Goal: Task Accomplishment & Management: Use online tool/utility

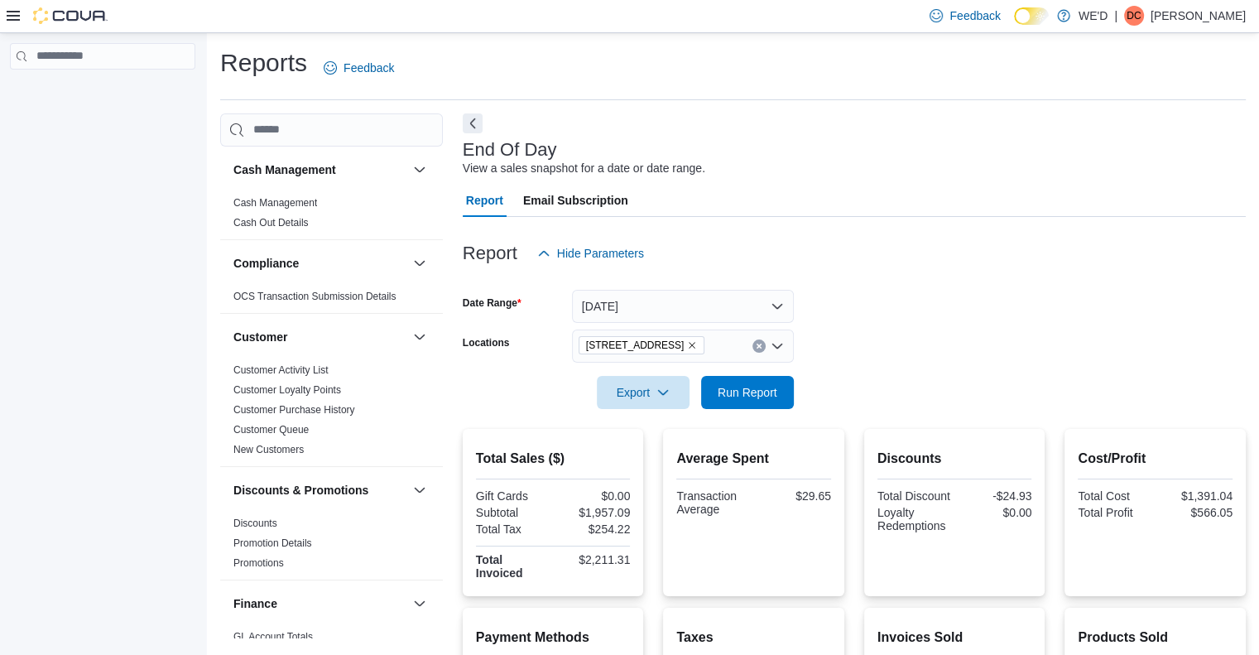
drag, startPoint x: 0, startPoint y: 0, endPoint x: 901, endPoint y: 337, distance: 961.6
click at [901, 337] on form "Date Range [DATE] Locations [STREET_ADDRESS][GEOGRAPHIC_DATA] Run Report" at bounding box center [854, 339] width 783 height 139
click at [687, 349] on icon "Remove 2400 Dundas St W from selection in this group" at bounding box center [692, 345] width 10 height 10
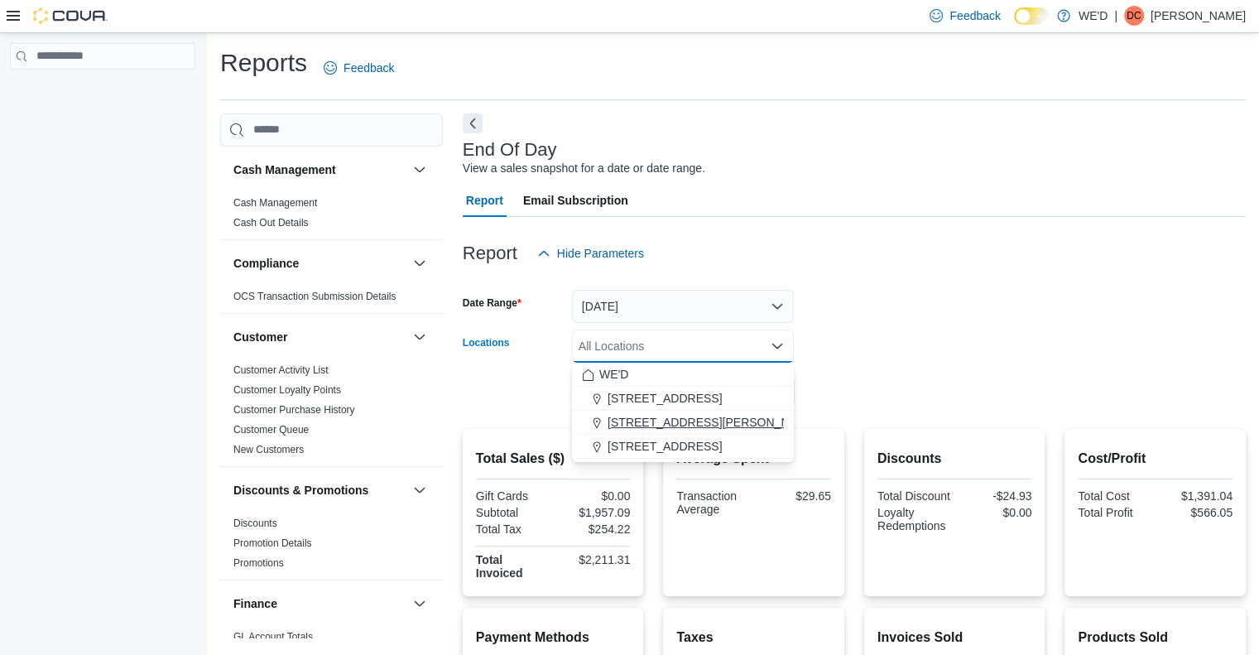
click at [690, 421] on span "[STREET_ADDRESS][PERSON_NAME]" at bounding box center [713, 422] width 210 height 17
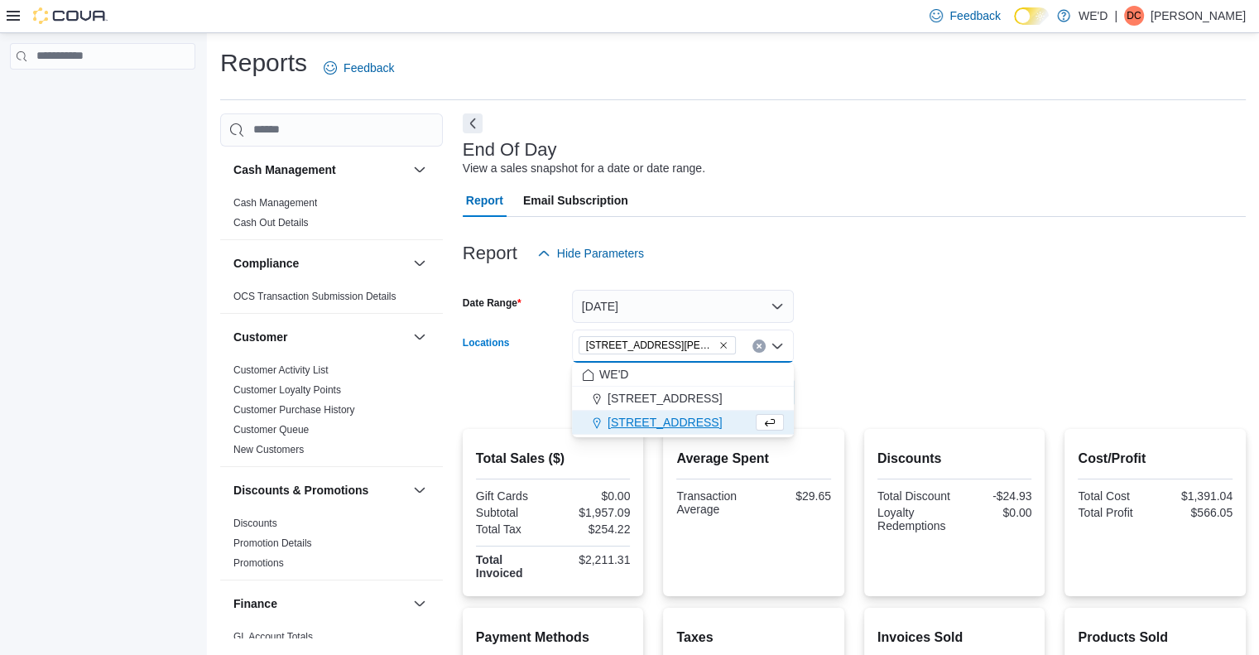
click at [882, 411] on div at bounding box center [854, 419] width 783 height 20
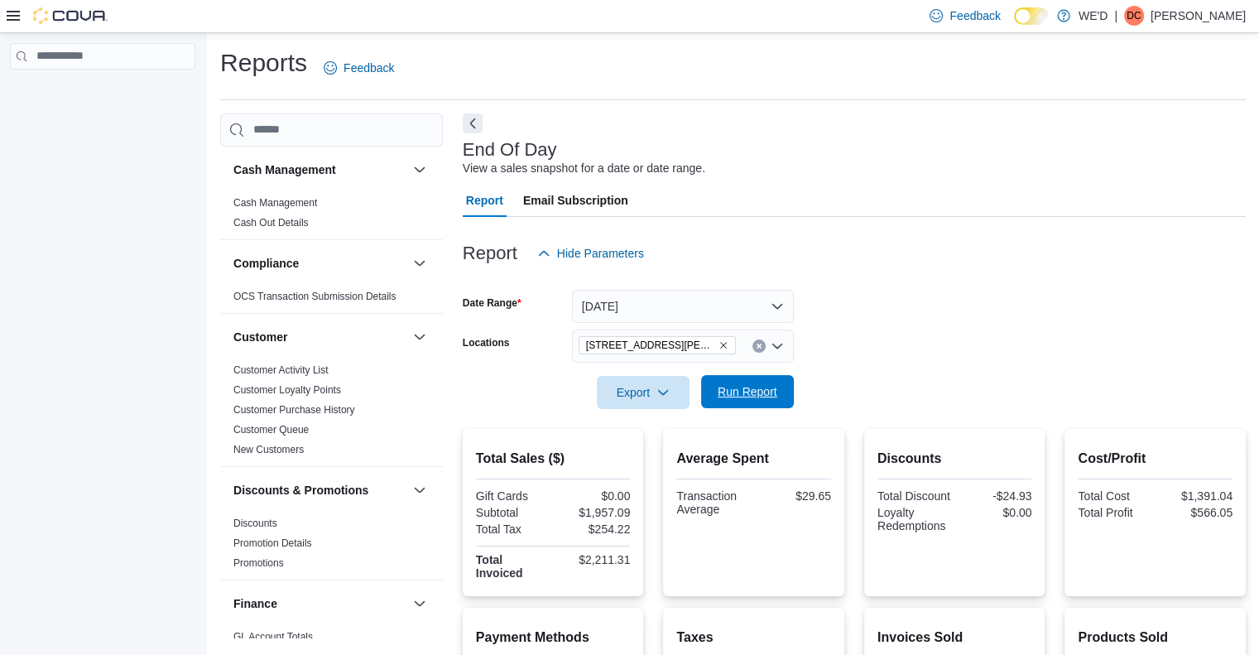
click at [758, 400] on span "Run Report" at bounding box center [747, 391] width 73 height 33
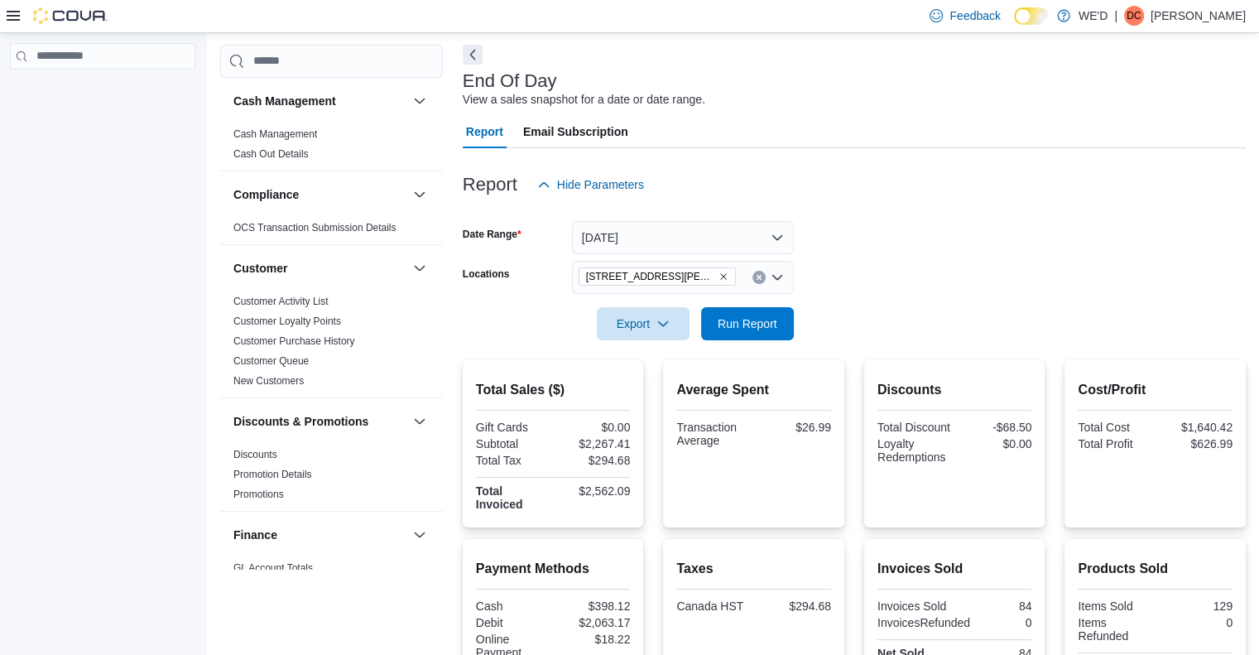
scroll to position [83, 0]
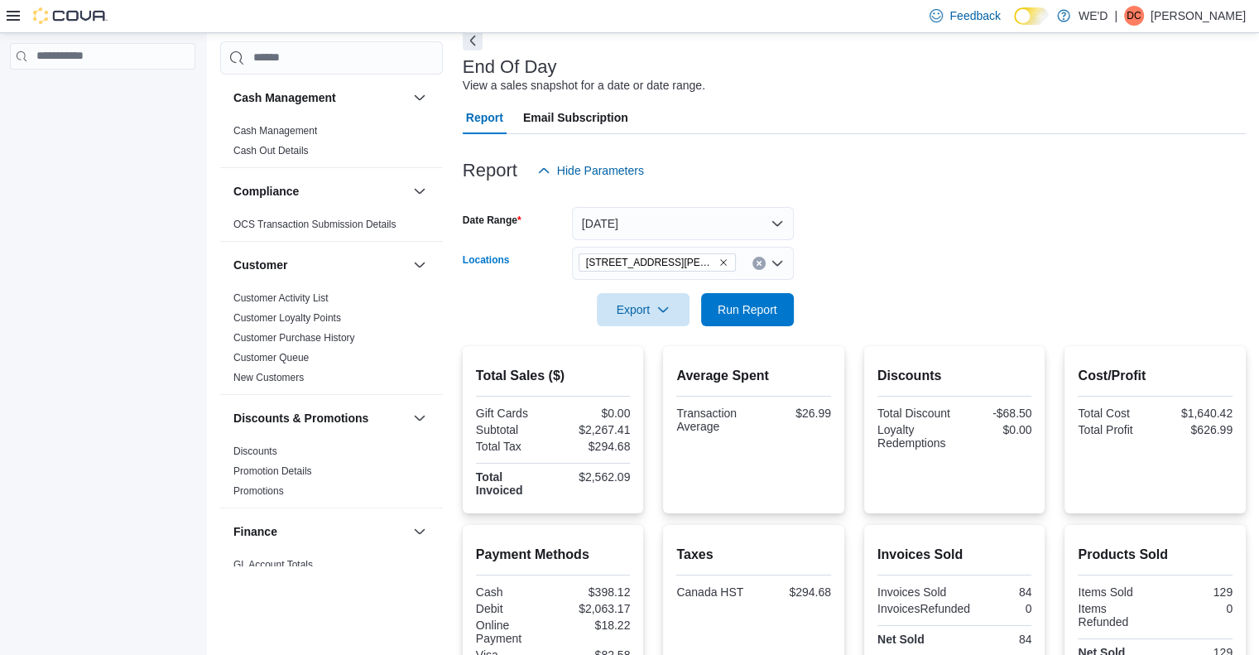
click at [719, 262] on icon "Remove 205 Quigley Rd #5 from selection in this group" at bounding box center [724, 262] width 10 height 10
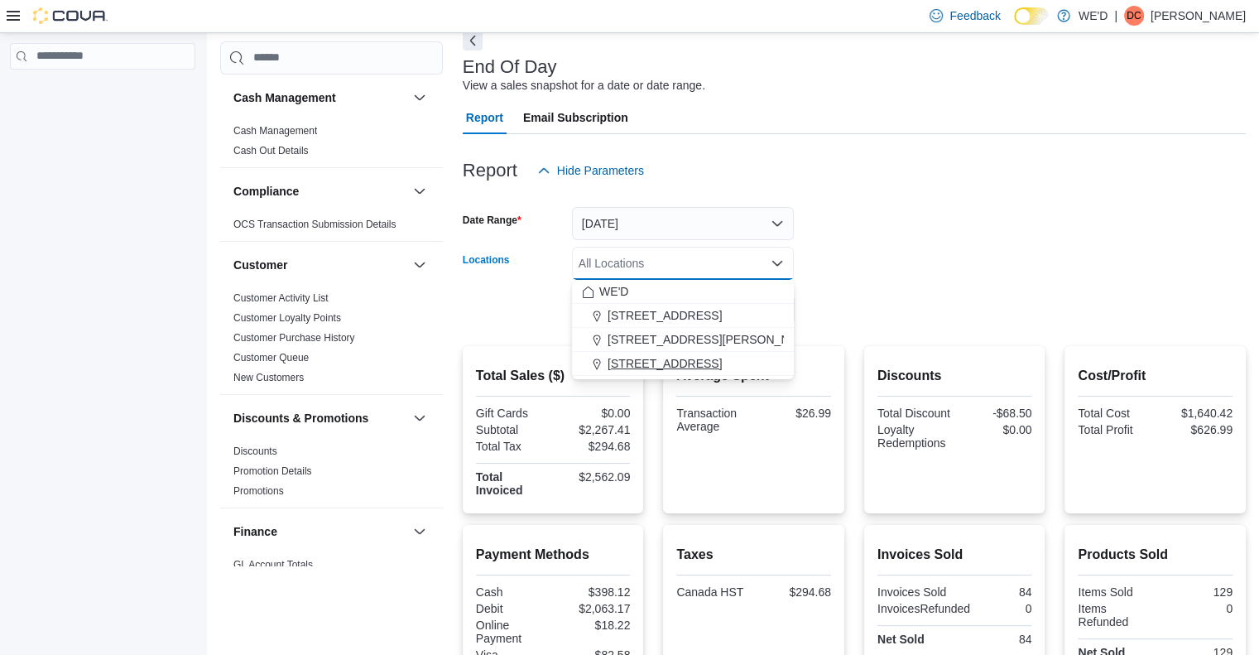
click at [677, 360] on span "[STREET_ADDRESS]" at bounding box center [665, 363] width 114 height 17
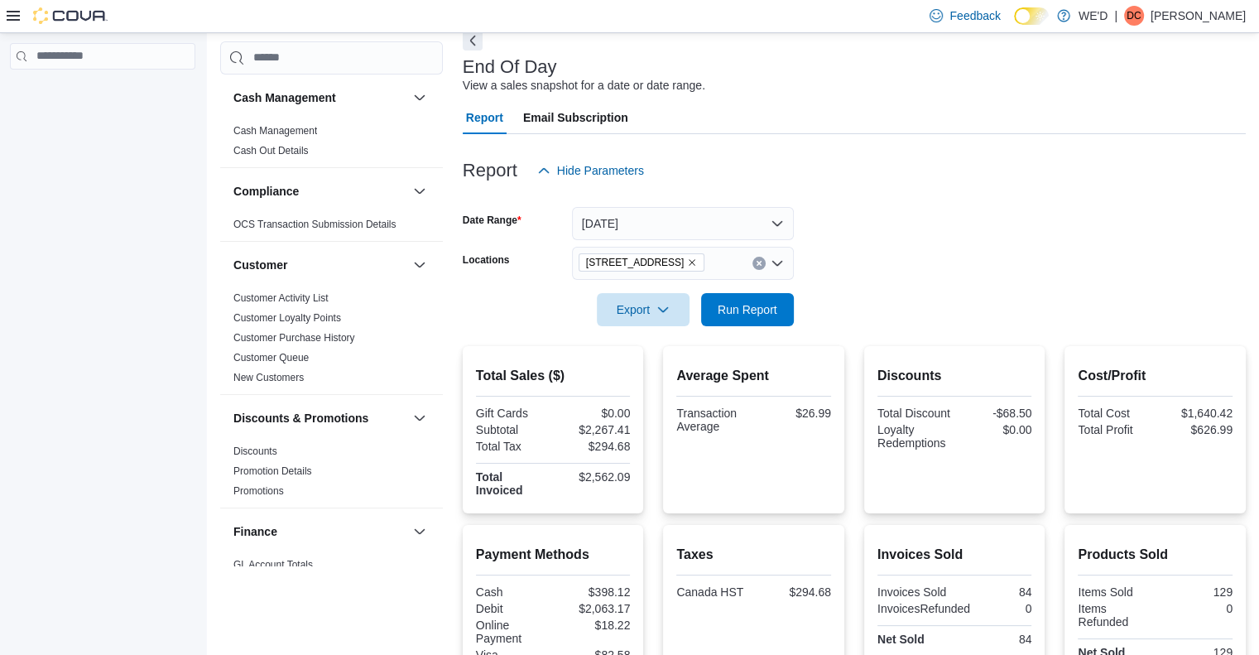
click at [887, 317] on form "Date Range [DATE] Locations [STREET_ADDRESS][GEOGRAPHIC_DATA] Run Report" at bounding box center [854, 256] width 783 height 139
click at [769, 310] on span "Run Report" at bounding box center [748, 309] width 60 height 17
click at [897, 250] on form "Date Range [DATE] Locations [STREET_ADDRESS][GEOGRAPHIC_DATA] Run Report" at bounding box center [854, 256] width 783 height 139
